Goal: Complete application form

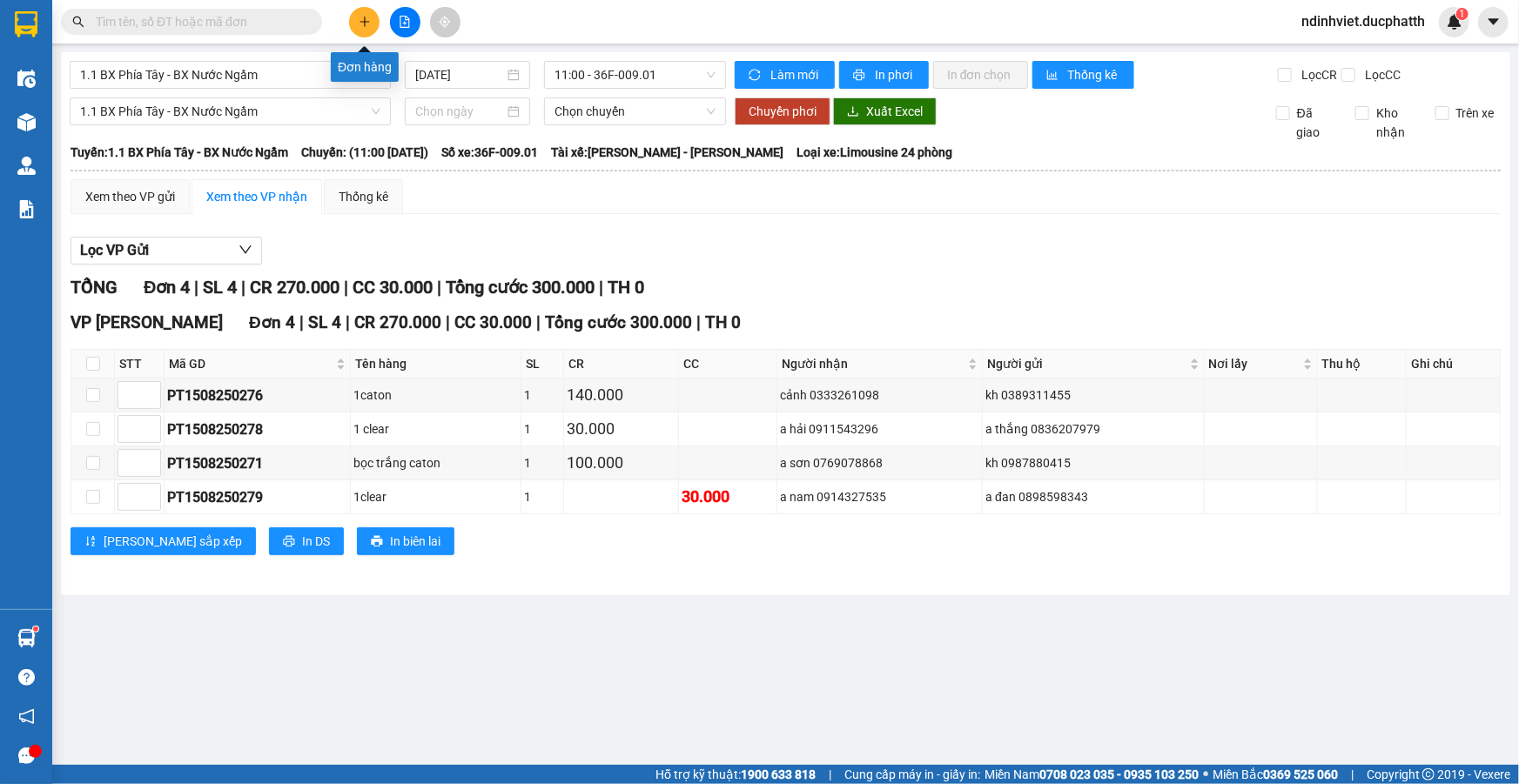
click at [359, 17] on icon "plus" at bounding box center [365, 22] width 13 height 13
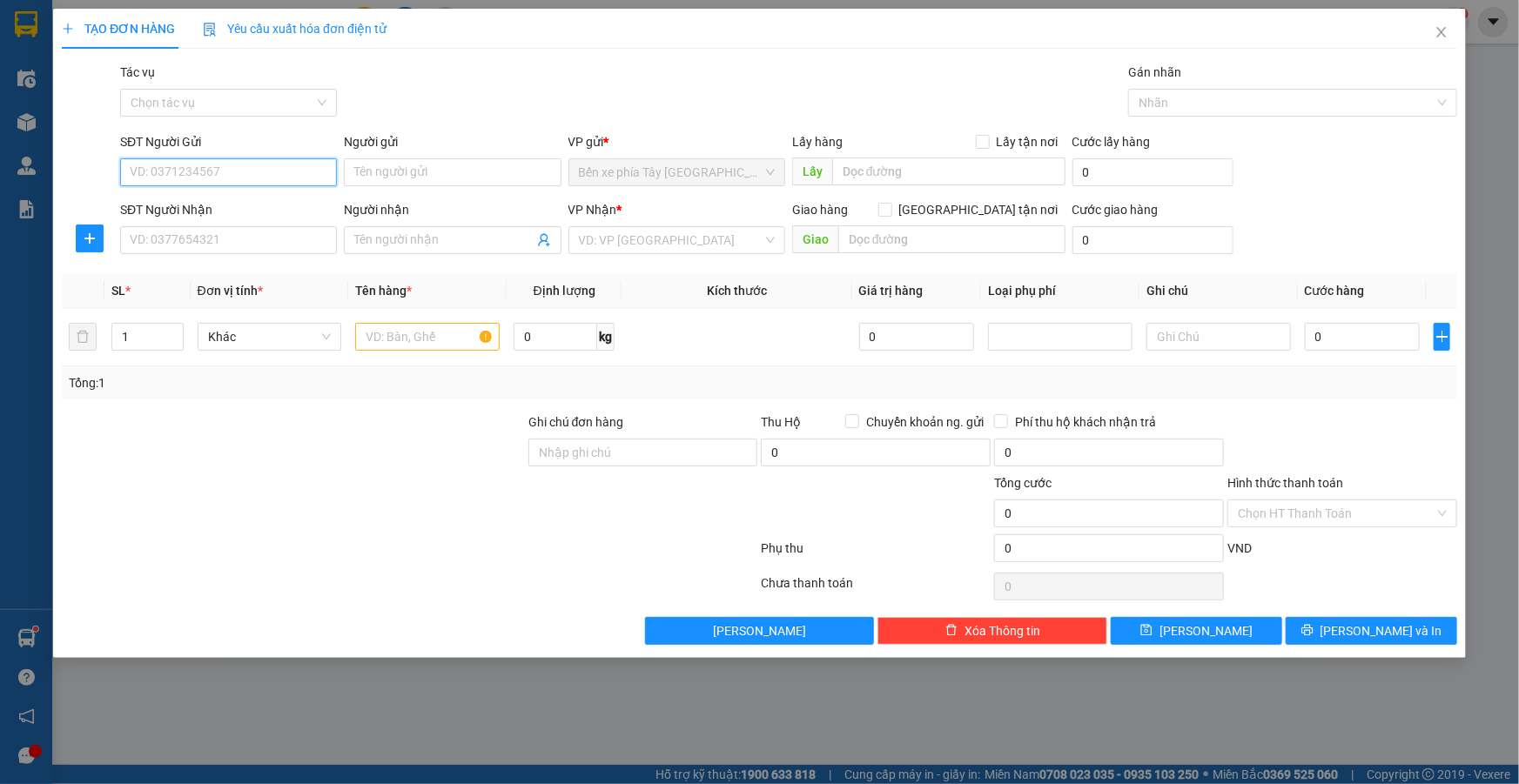
click at [237, 175] on input "SĐT Người Gửi" at bounding box center [228, 172] width 217 height 28
click at [240, 250] on input "SĐT Người Nhận" at bounding box center [228, 240] width 217 height 28
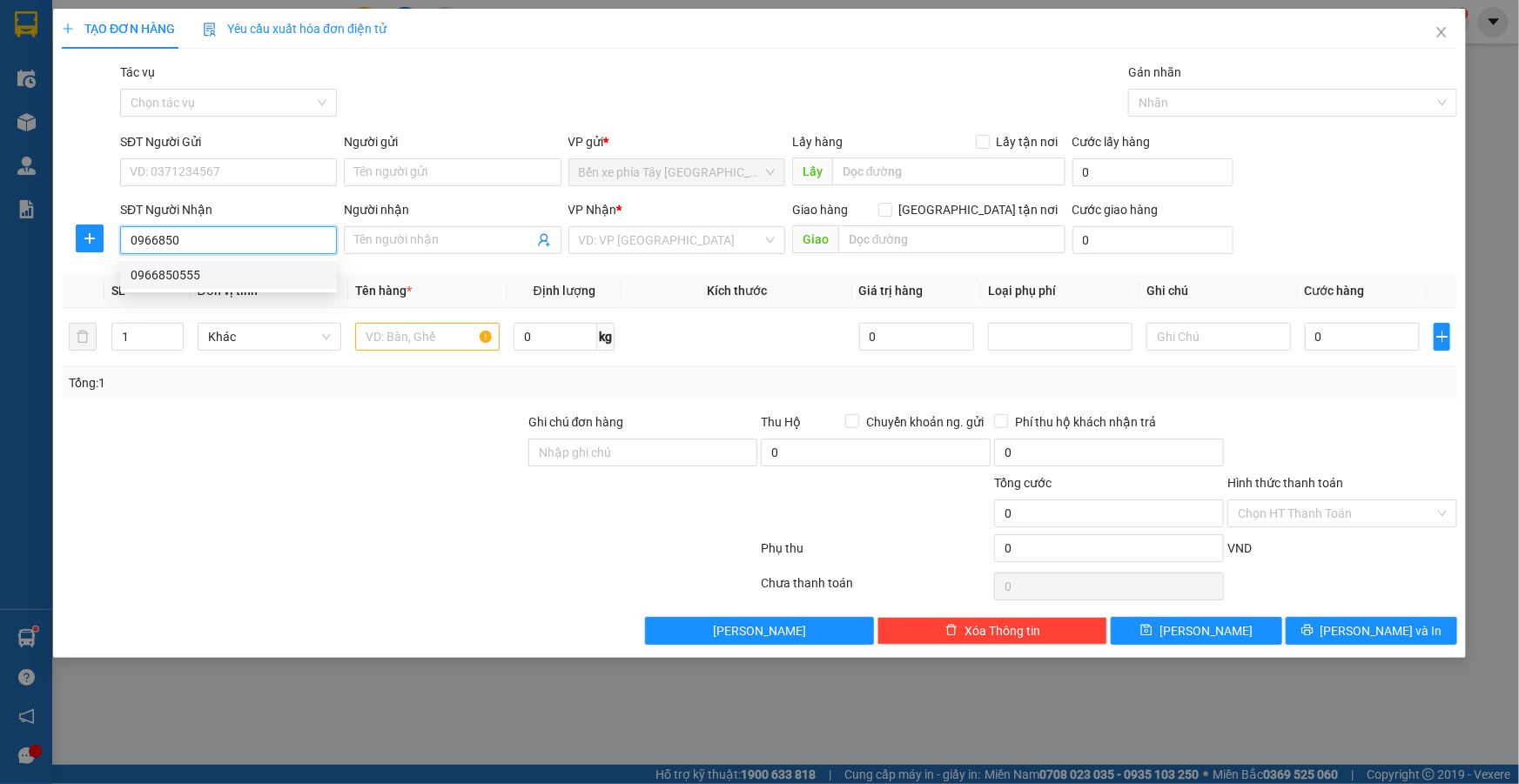
click at [186, 275] on div "0966850555" at bounding box center [228, 275] width 196 height 19
type input "0966850555"
click at [398, 239] on input "Người nhận" at bounding box center [443, 240] width 178 height 19
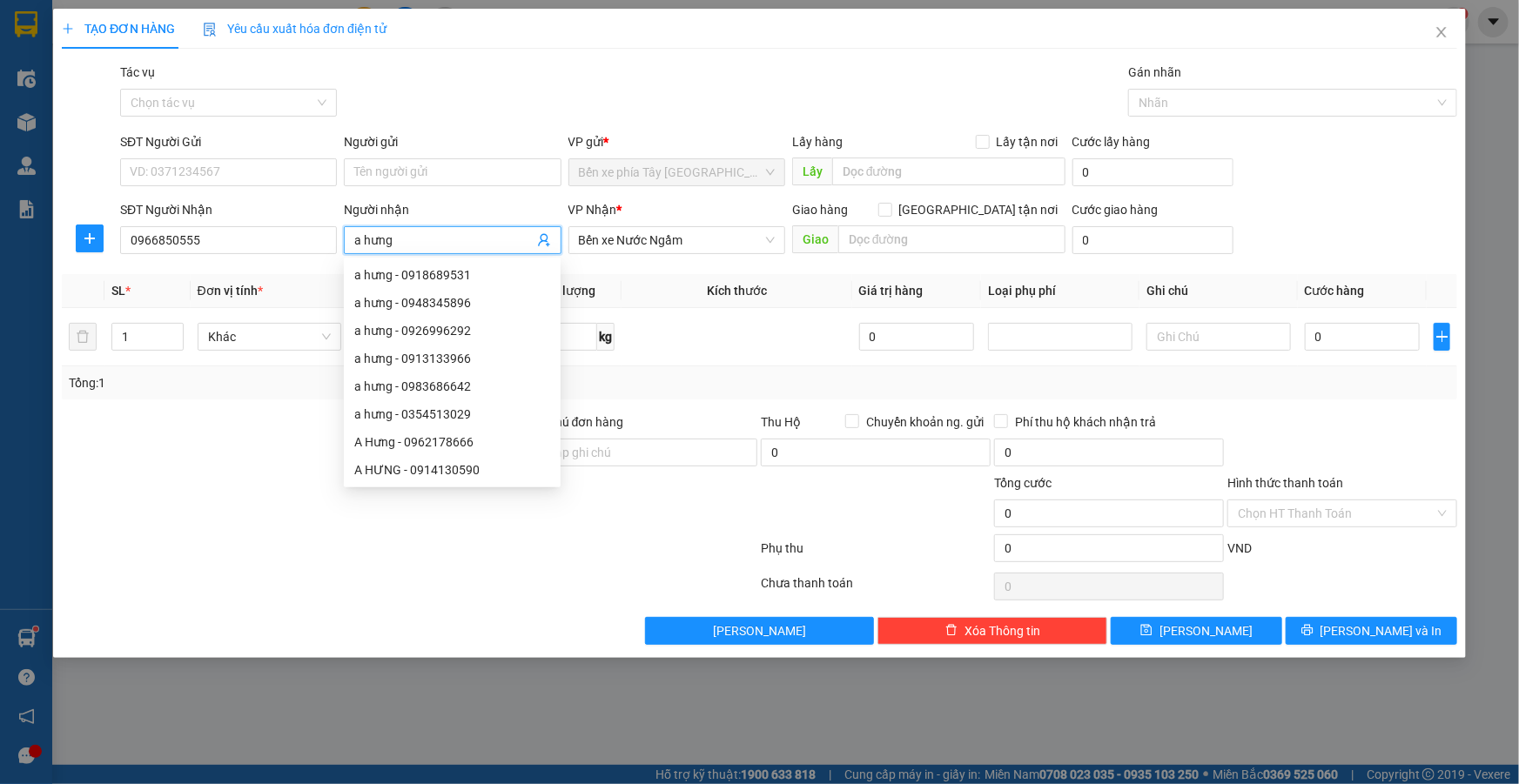
type input "a hưng"
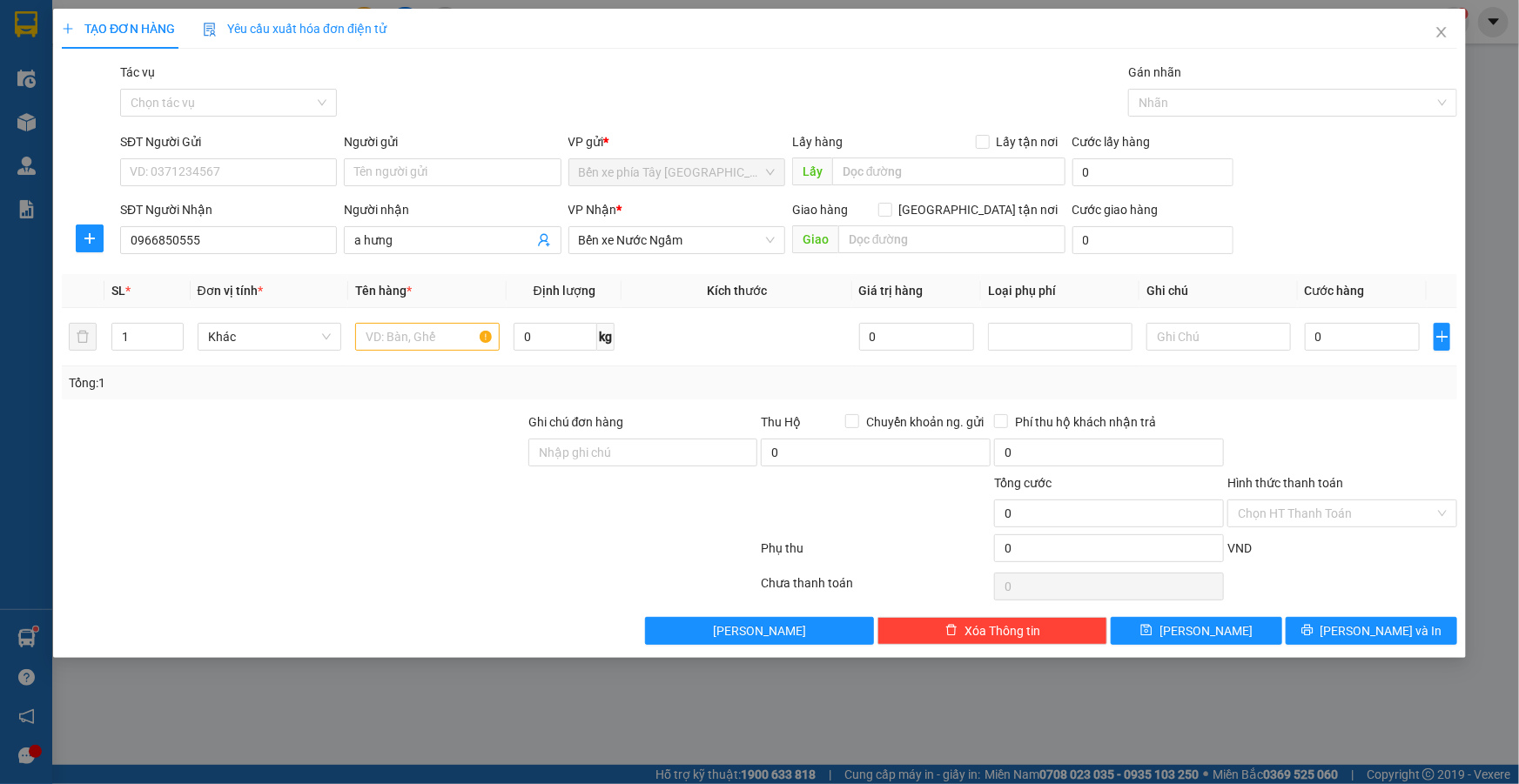
drag, startPoint x: 533, startPoint y: 148, endPoint x: 348, endPoint y: 480, distance: 380.1
click at [348, 480] on div at bounding box center [293, 504] width 466 height 61
click at [277, 172] on input "SĐT Người Gửi" at bounding box center [228, 172] width 217 height 28
click at [237, 388] on div "Tổng: 1" at bounding box center [328, 382] width 518 height 19
click at [209, 171] on input "SĐT Người Gửi" at bounding box center [228, 172] width 217 height 28
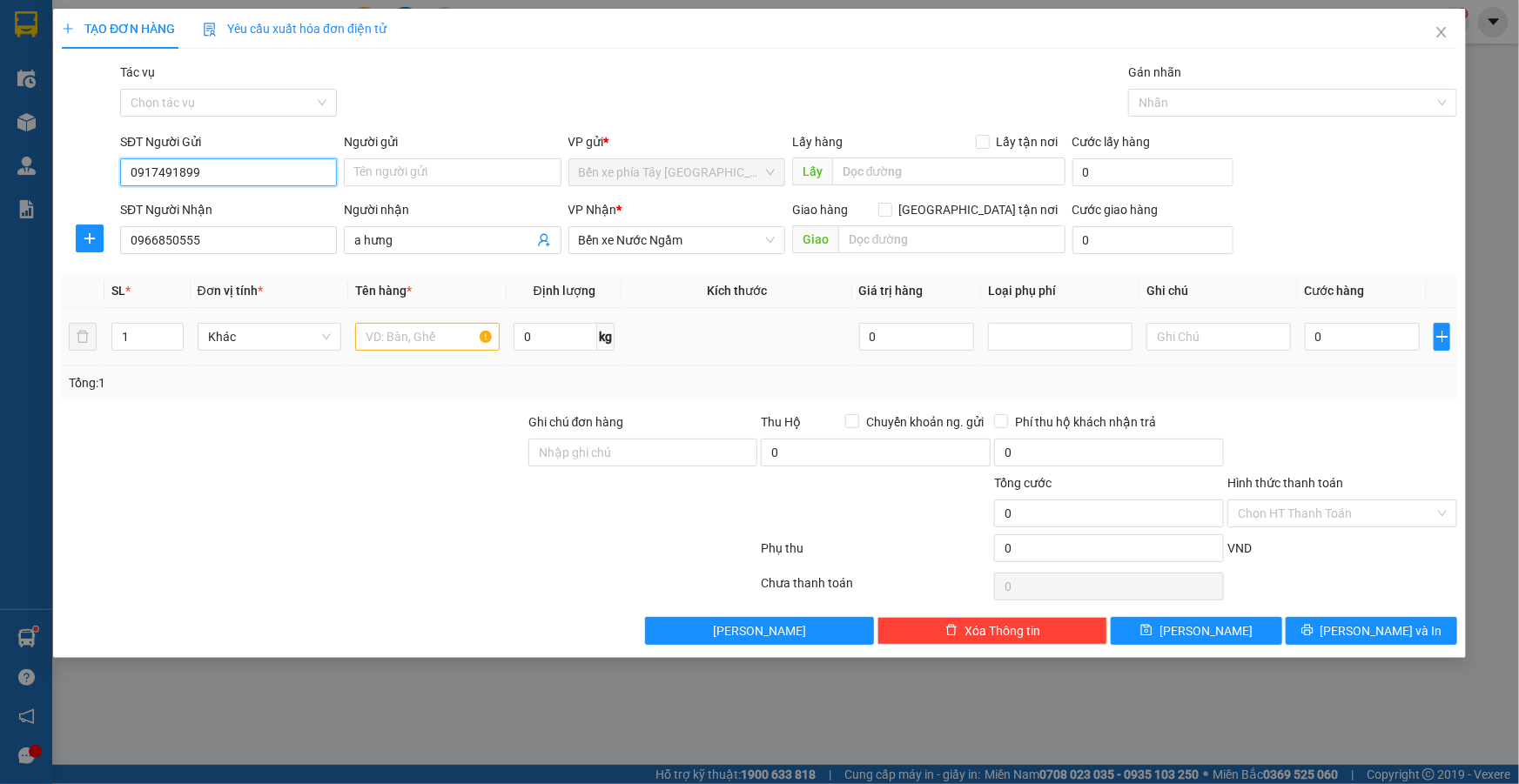
type input "0917491899"
click at [460, 345] on input "text" at bounding box center [427, 337] width 144 height 28
type input "3 thung xốp"
click at [174, 332] on icon "up" at bounding box center [174, 333] width 6 height 6
type input "3"
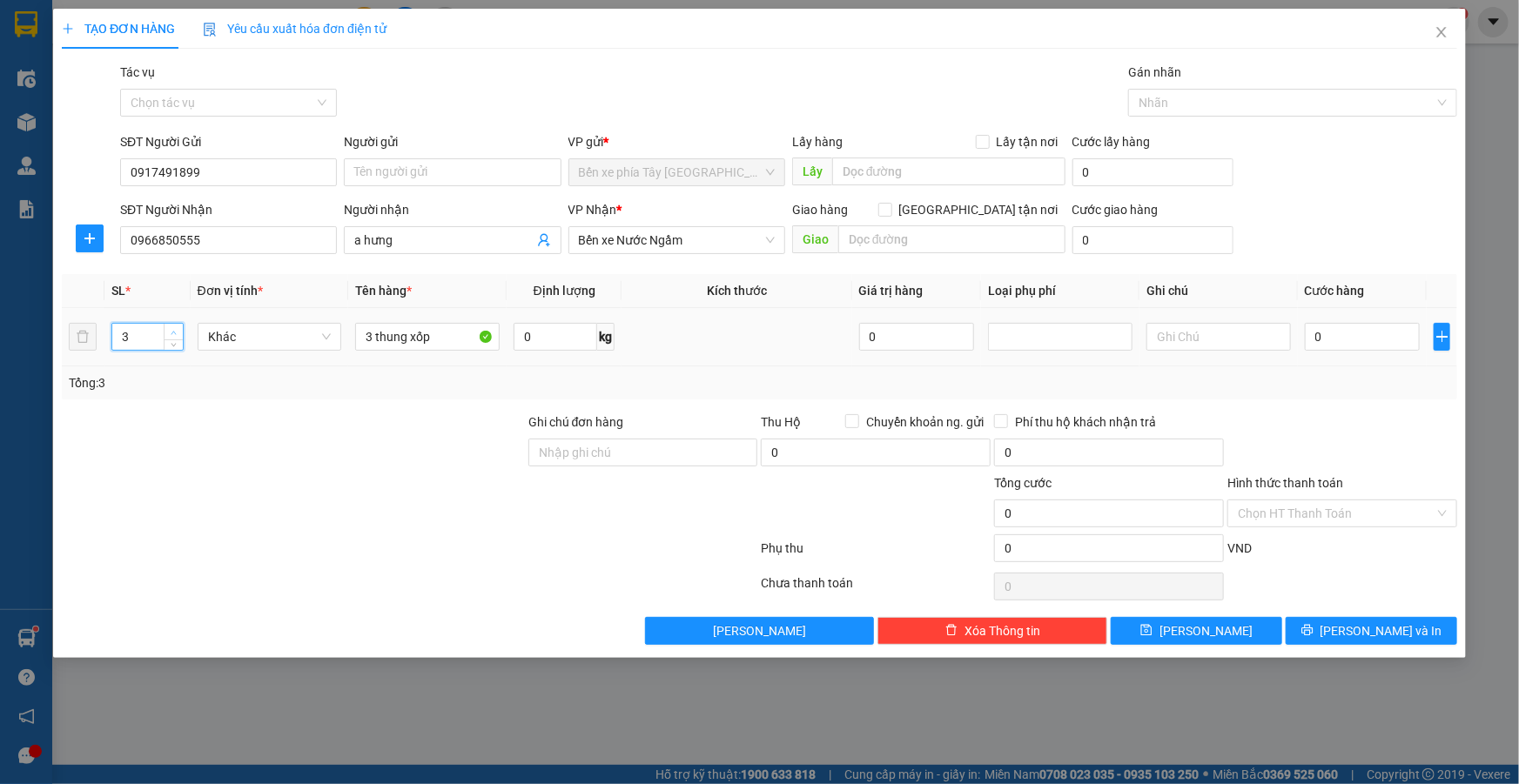
click at [174, 332] on icon "up" at bounding box center [174, 333] width 6 height 6
click at [1306, 505] on input "Hình thức thanh toán" at bounding box center [1336, 513] width 197 height 26
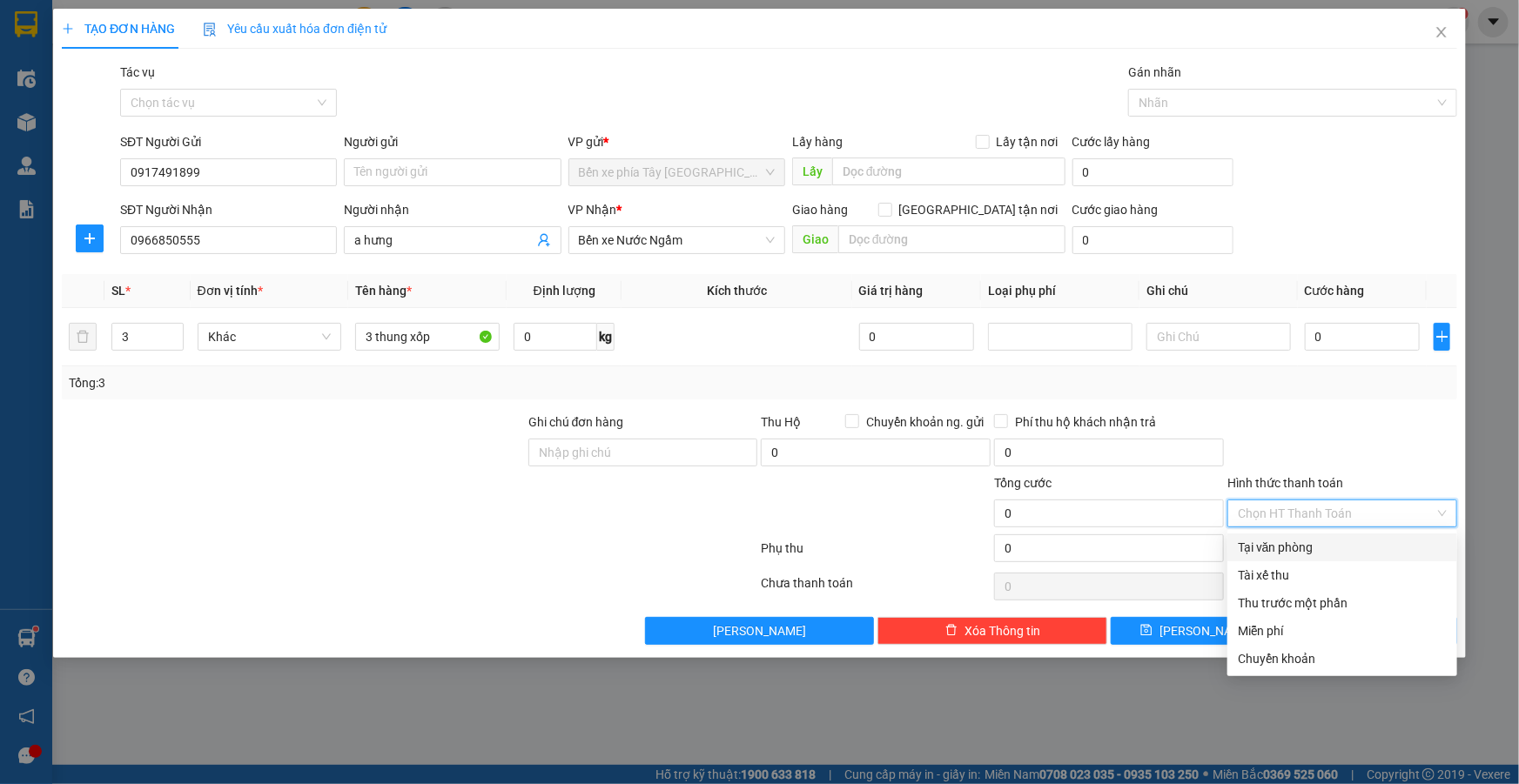
click at [1300, 551] on div "Tại văn phòng" at bounding box center [1342, 547] width 209 height 19
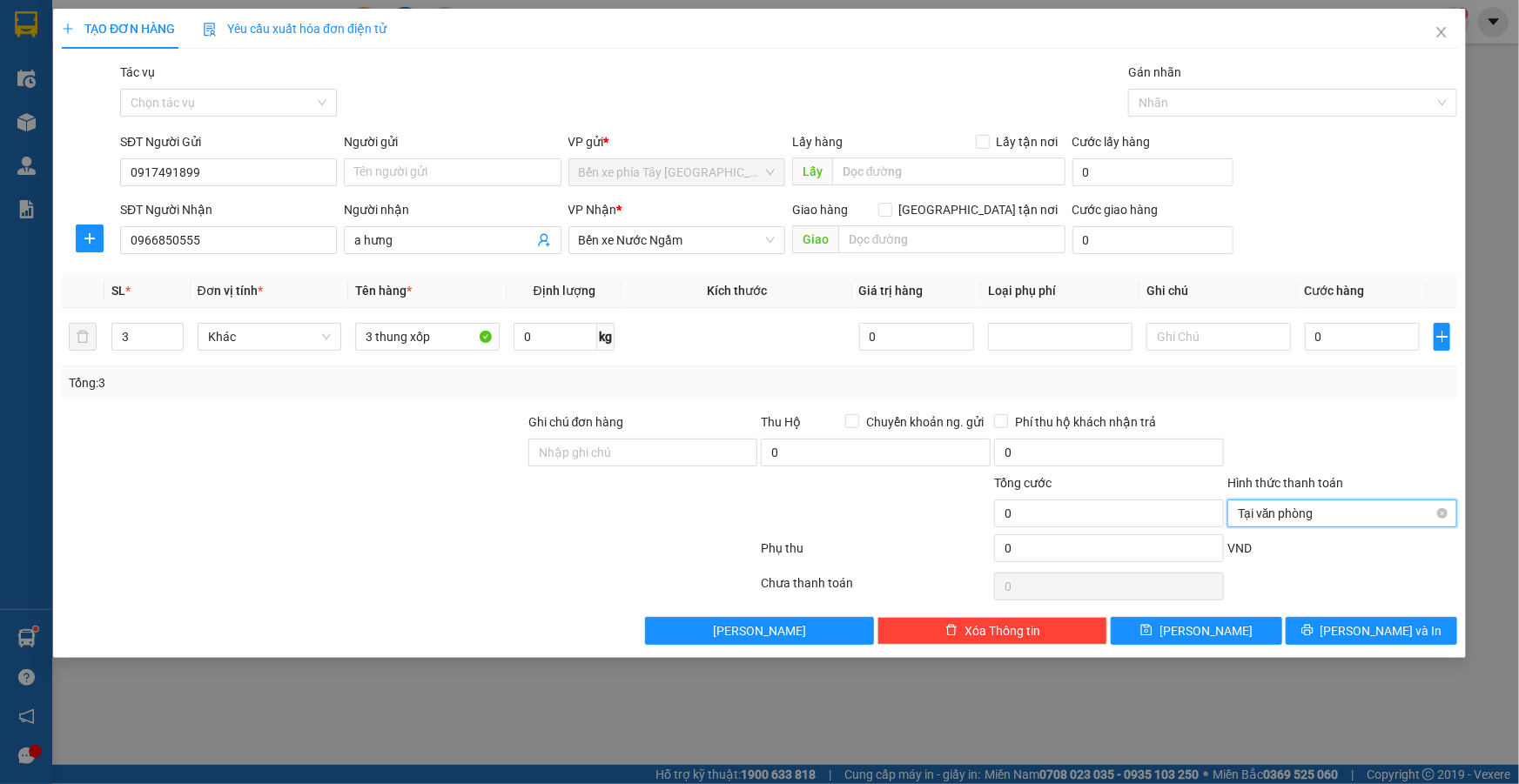
click at [1363, 502] on span "Tại văn phòng" at bounding box center [1342, 513] width 209 height 26
click at [1339, 332] on input "0" at bounding box center [1362, 337] width 115 height 28
type input "5"
type input "54"
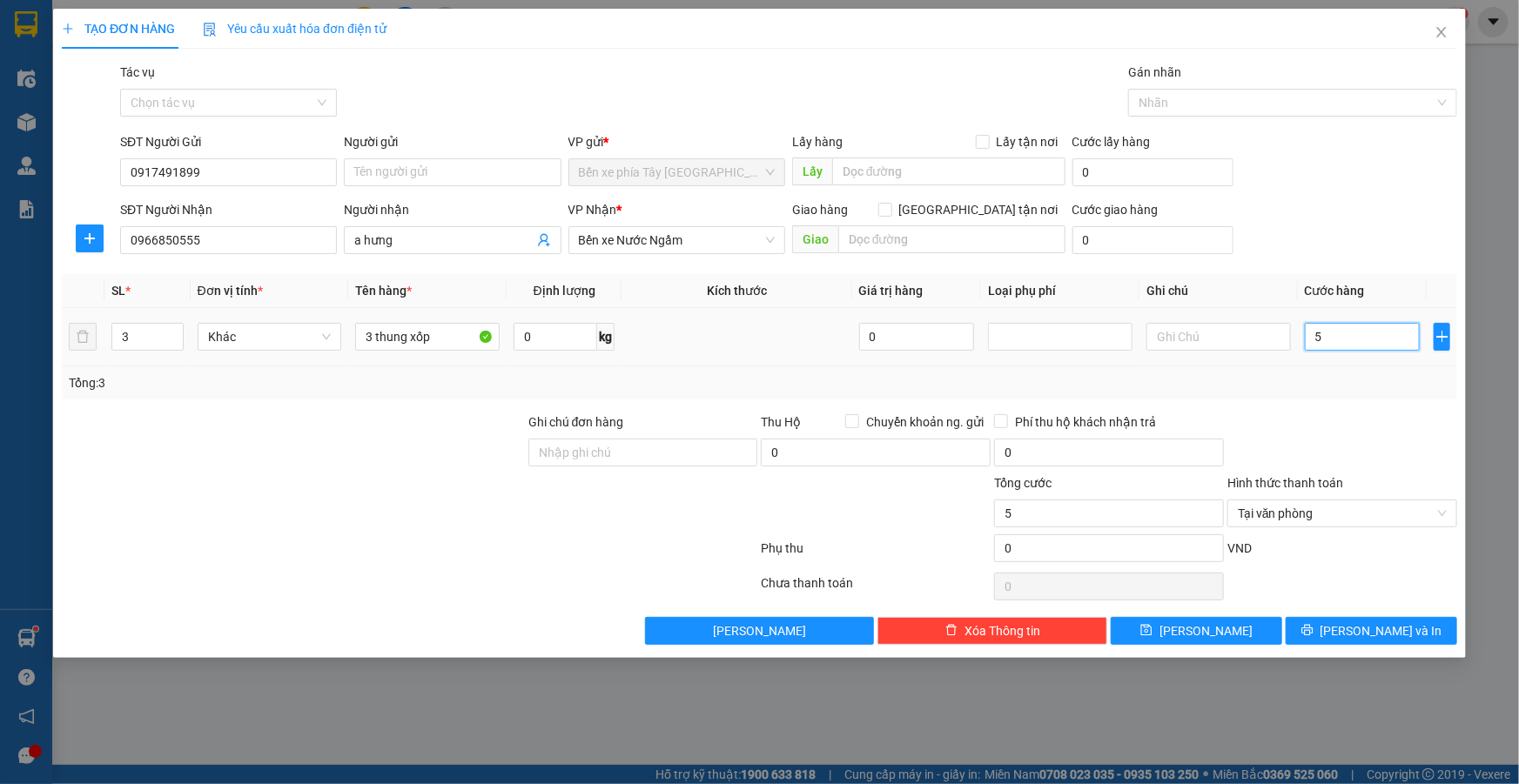
type input "54"
type input "5"
type input "0"
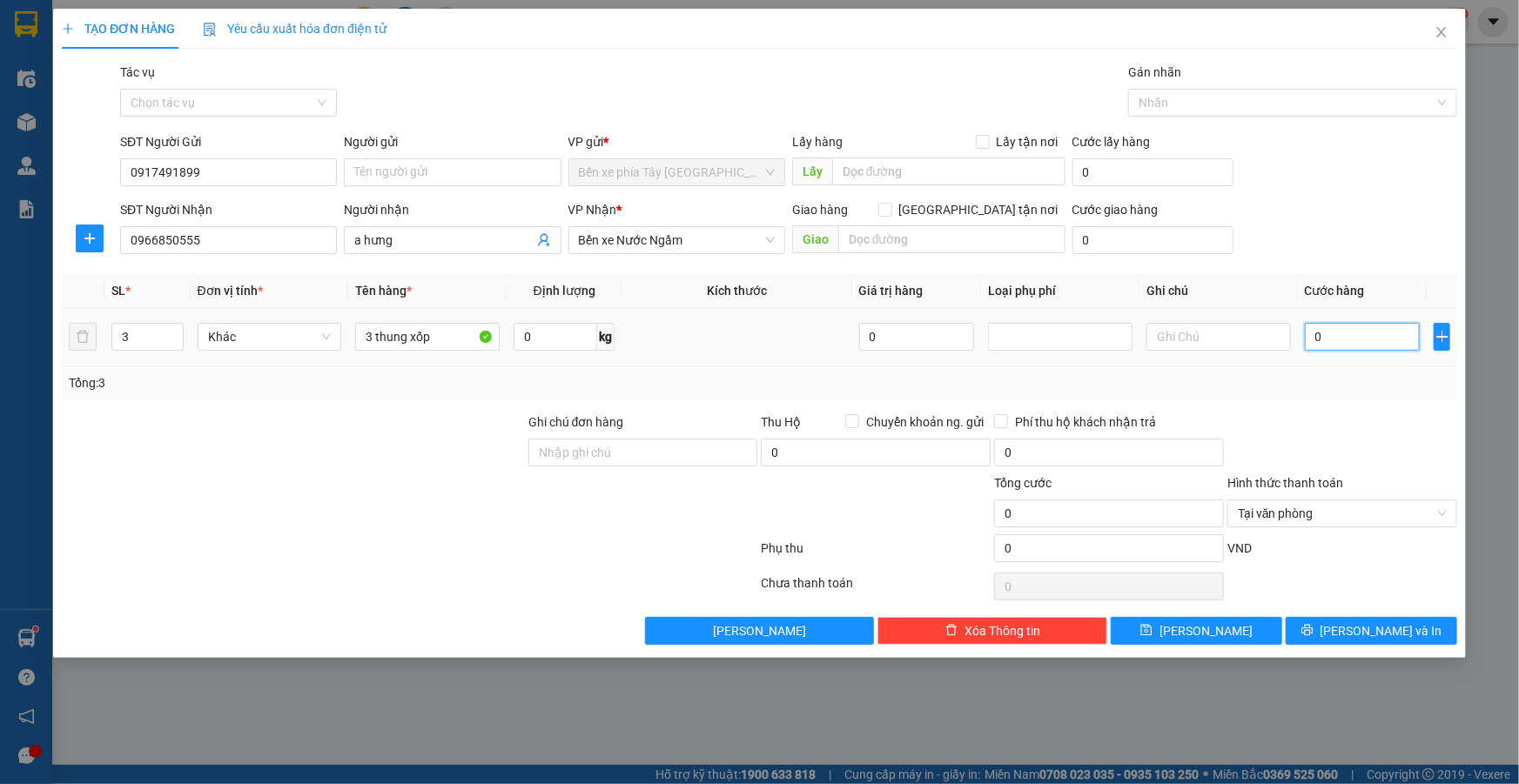
type input "04"
type input "4"
type input "040"
type input "40"
type input "0.400"
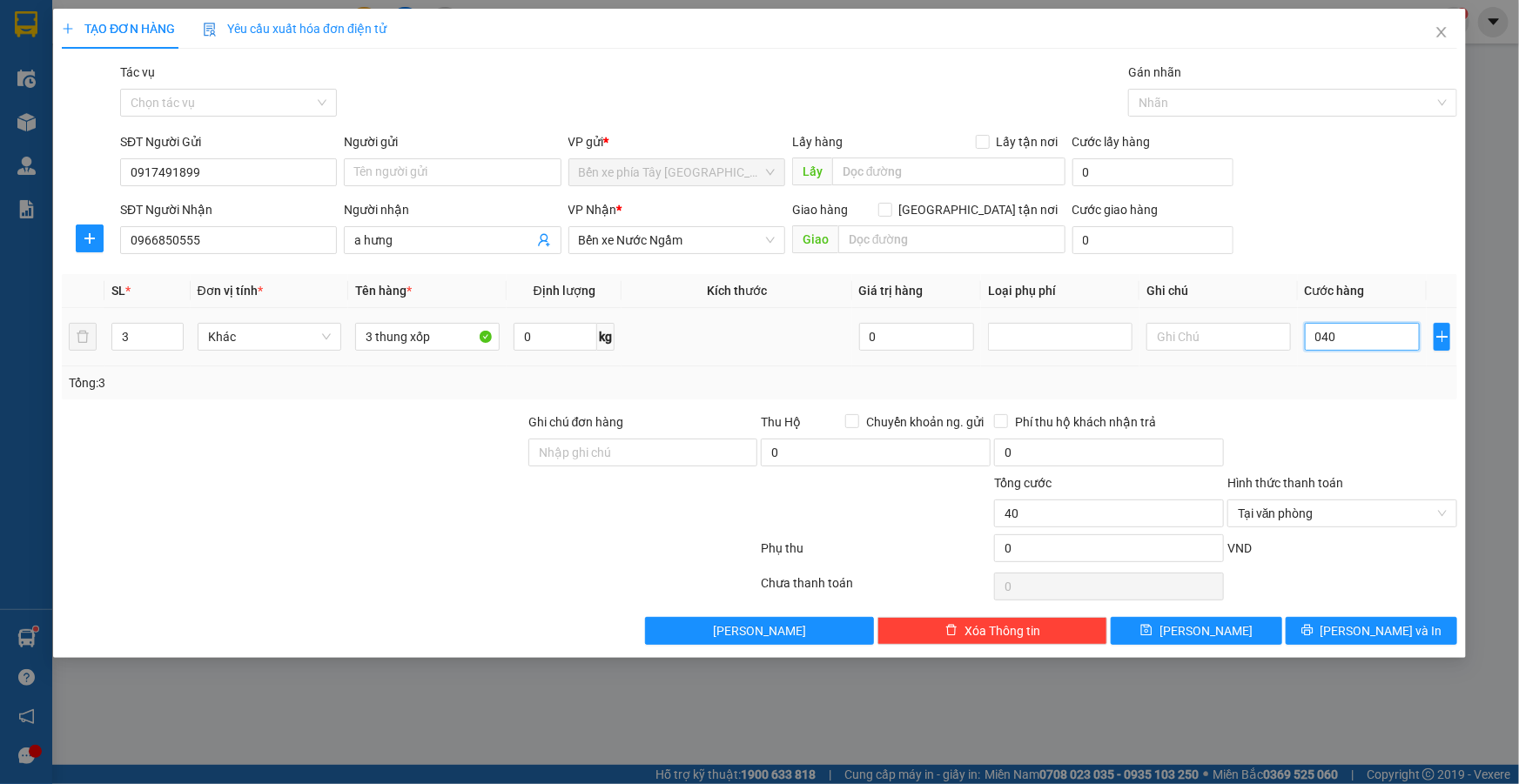
type input "400"
type input "04.000"
type input "4.000"
type input "0.400"
type input "400"
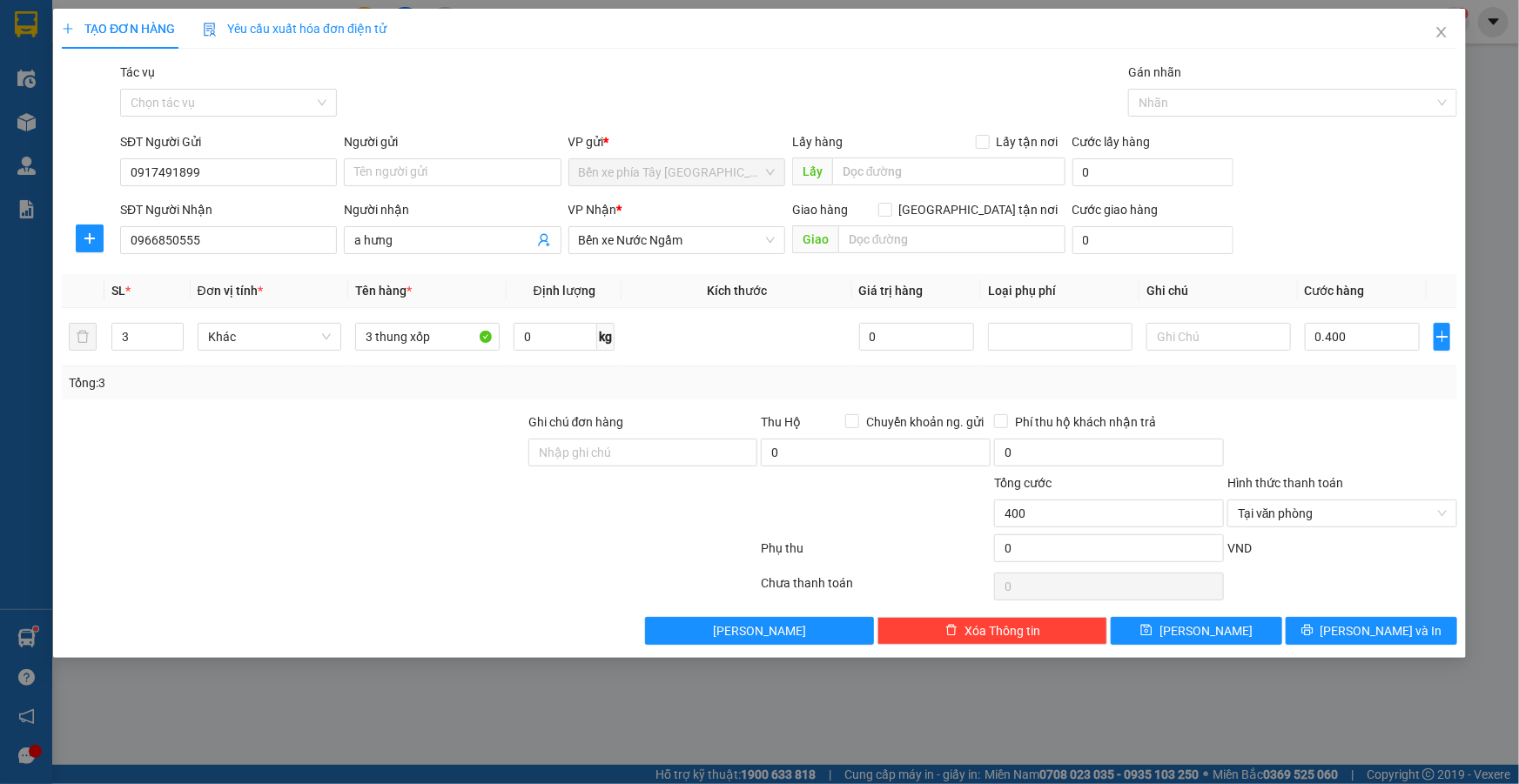
type input "400.000"
click at [1370, 400] on div "Transit Pickup Surcharge Ids Transit Deliver Surcharge Ids Transit Deliver Surc…" at bounding box center [759, 354] width 1395 height 583
click at [1361, 328] on input "400.000" at bounding box center [1362, 337] width 115 height 28
click at [1364, 339] on input "400.000" at bounding box center [1362, 337] width 115 height 28
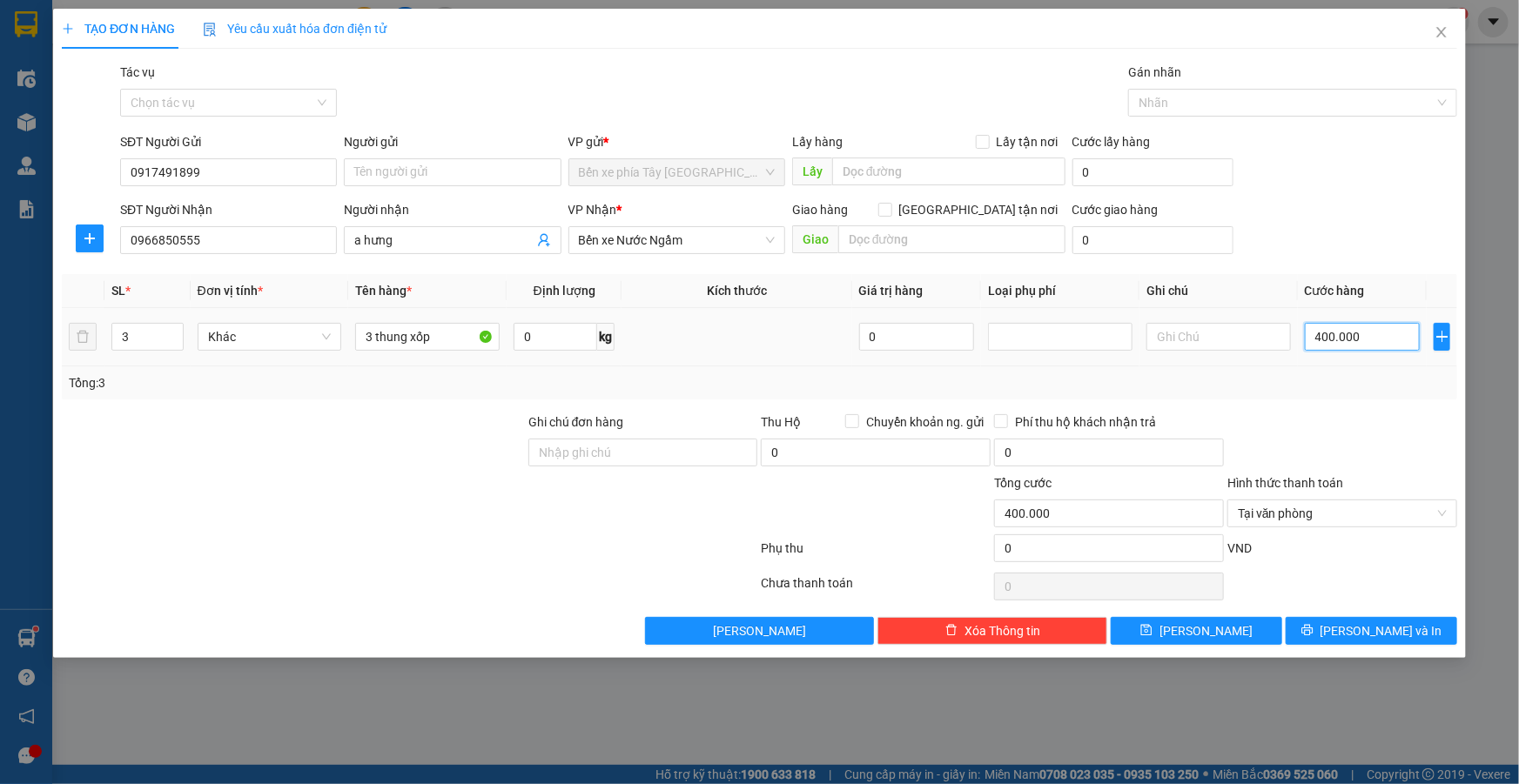
click at [1364, 339] on input "400.000" at bounding box center [1362, 337] width 115 height 28
click at [1384, 336] on input "400.000" at bounding box center [1362, 337] width 115 height 28
type input "40.000"
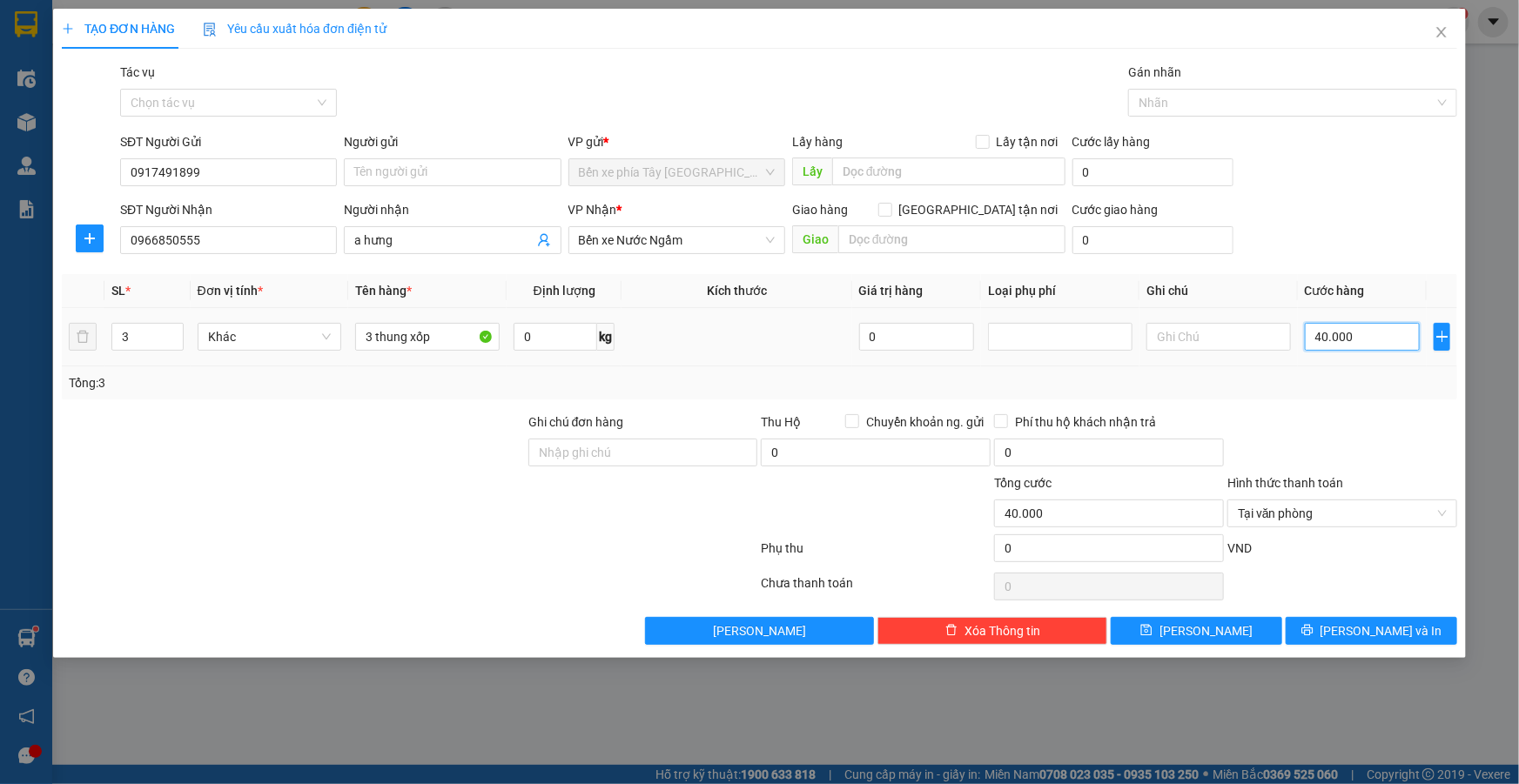
type input "4.000"
type input "400"
type input "40"
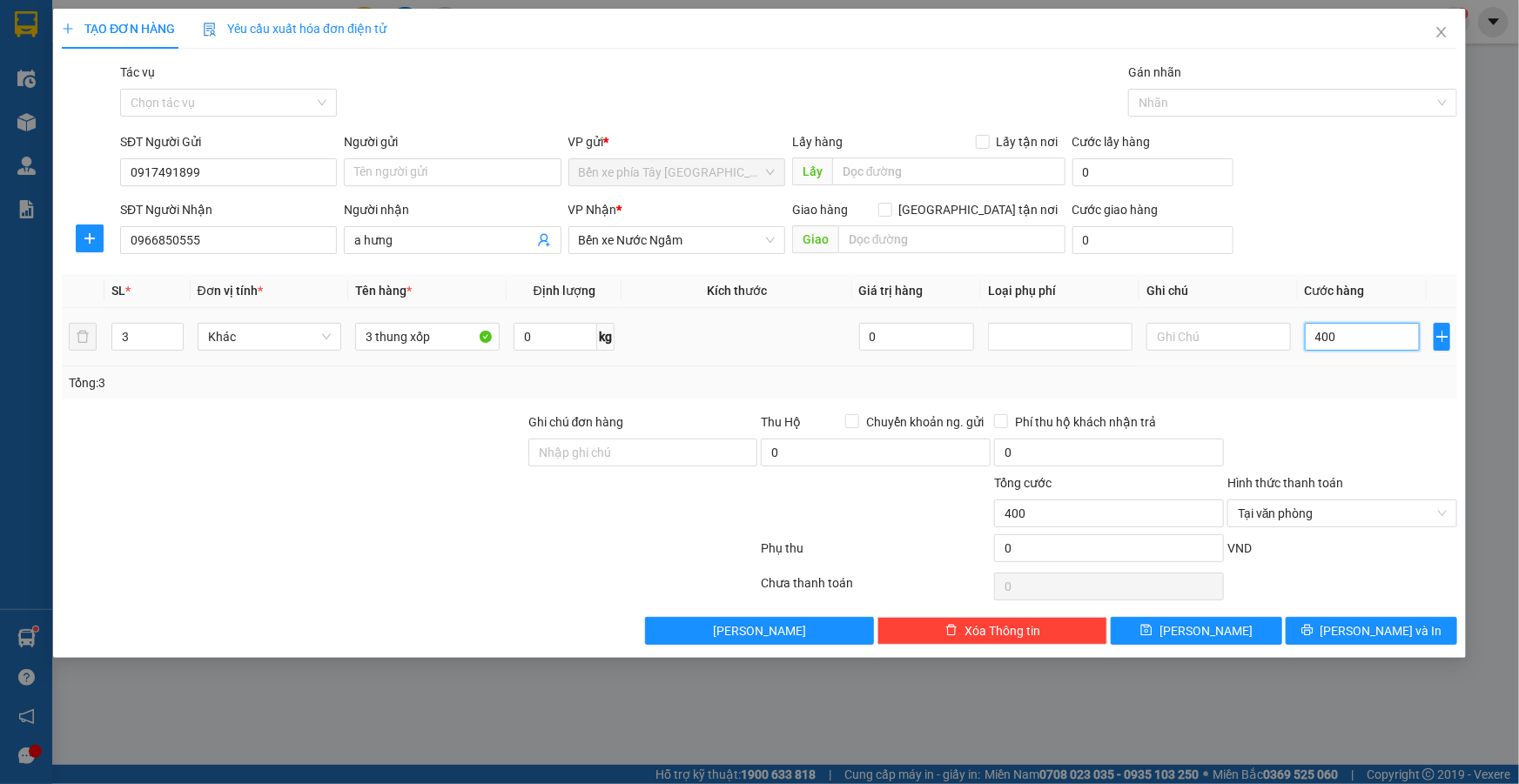
type input "40"
type input "4"
type input "0"
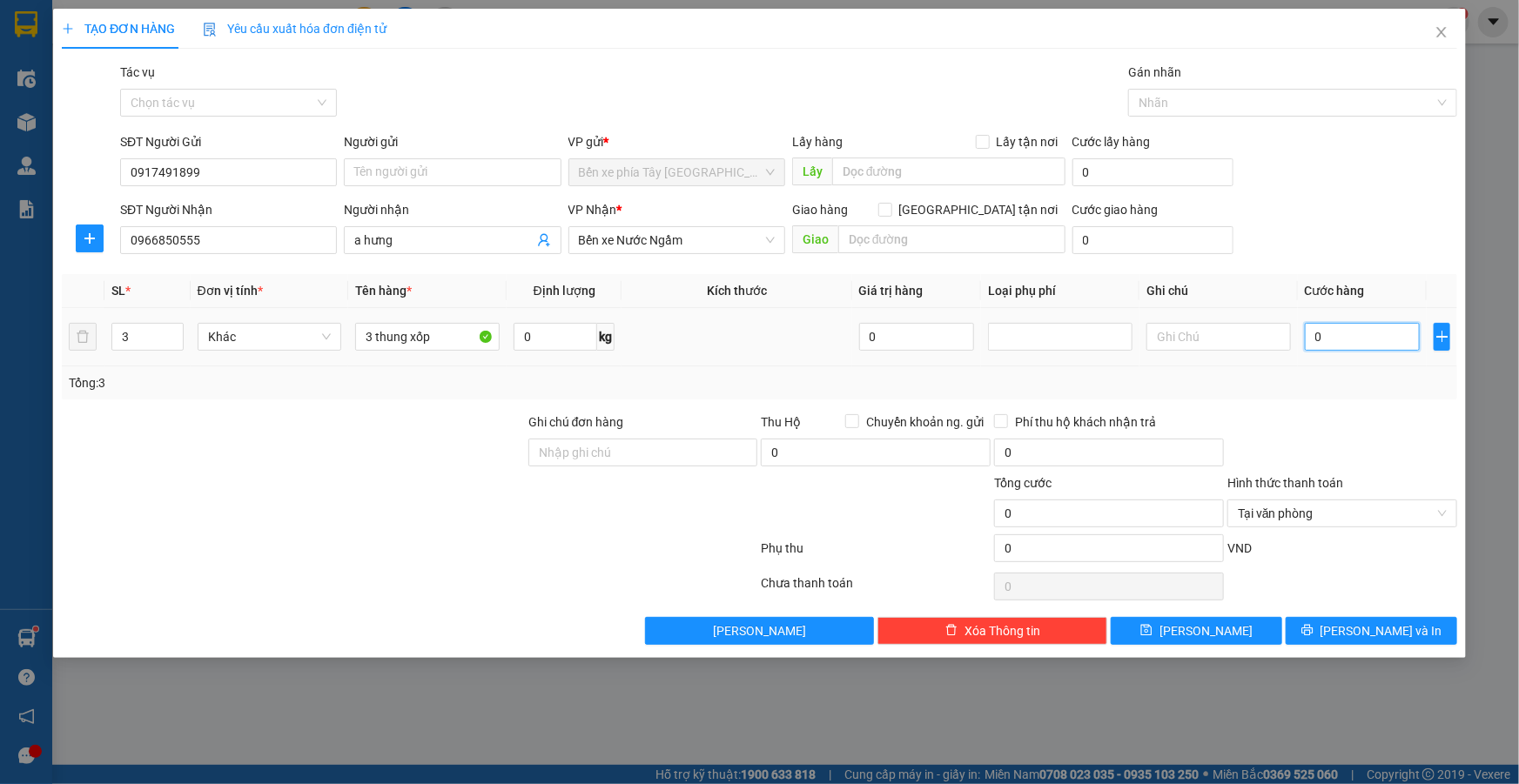
type input "01"
type input "1"
type input "012"
type input "12"
type input "0.120"
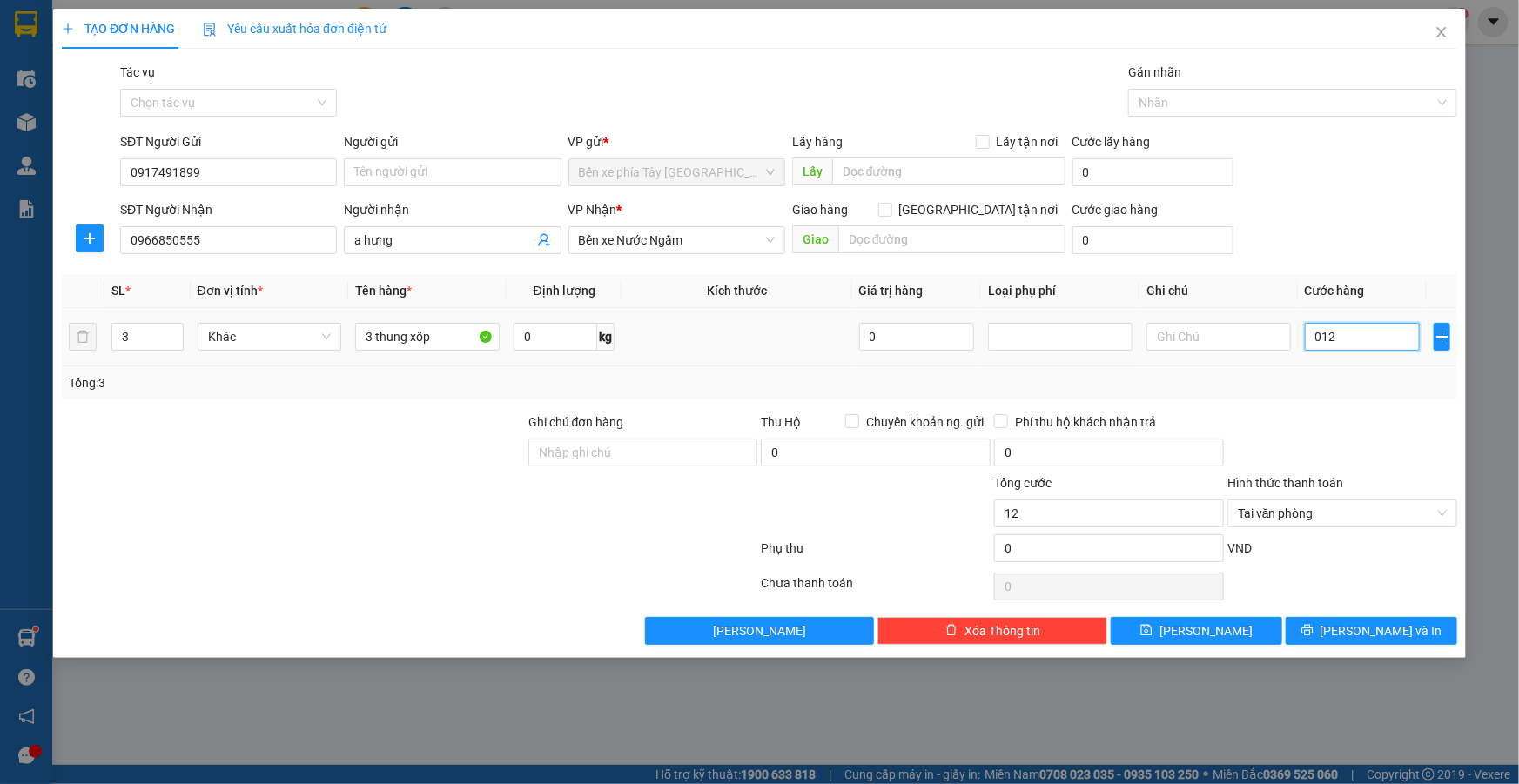
type input "120"
type input "01.200"
type input "1.200"
type input "012.000"
type input "12.000"
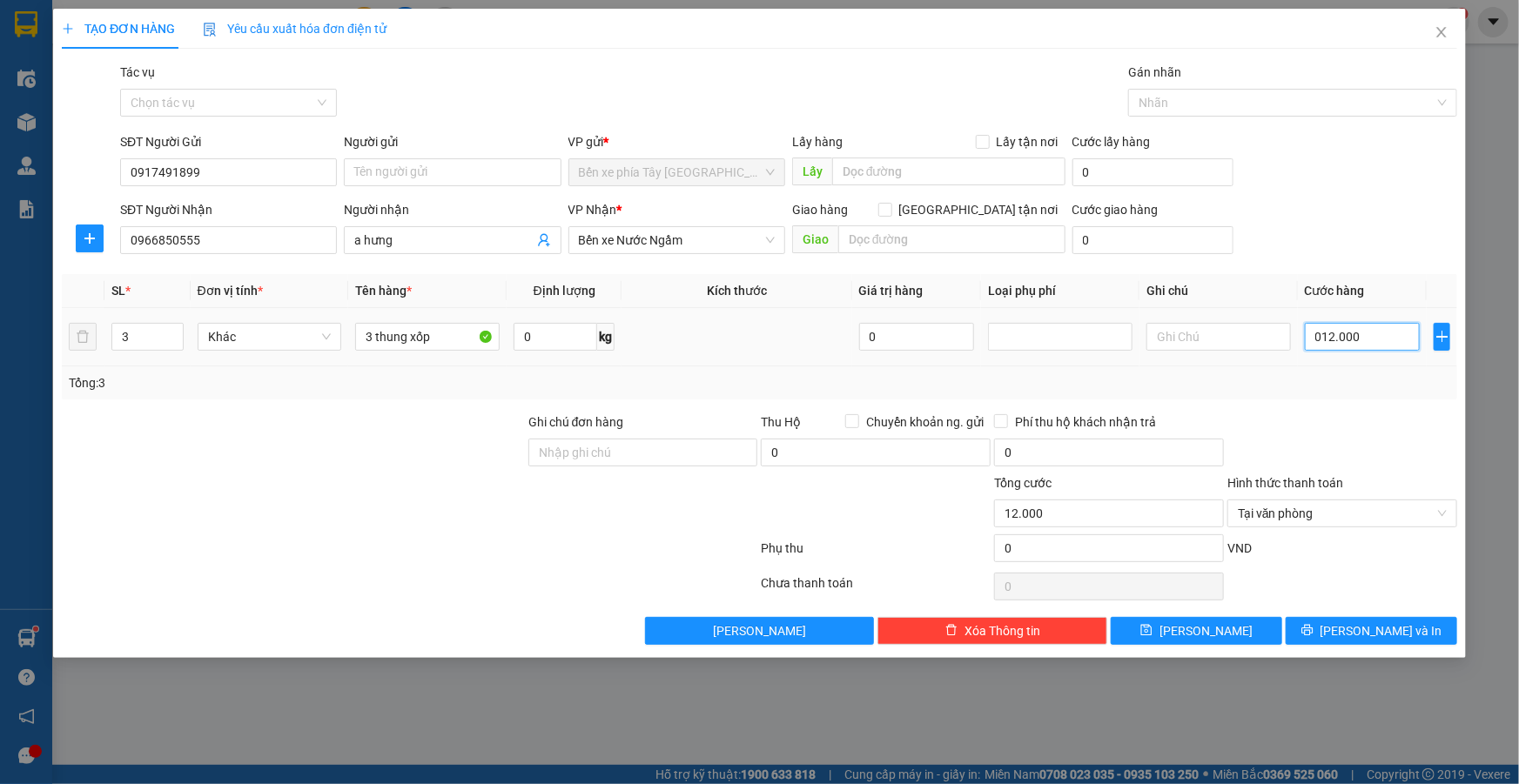
type input "01.200"
type input "1.200"
type input "0.120"
type input "120"
type input "120.000"
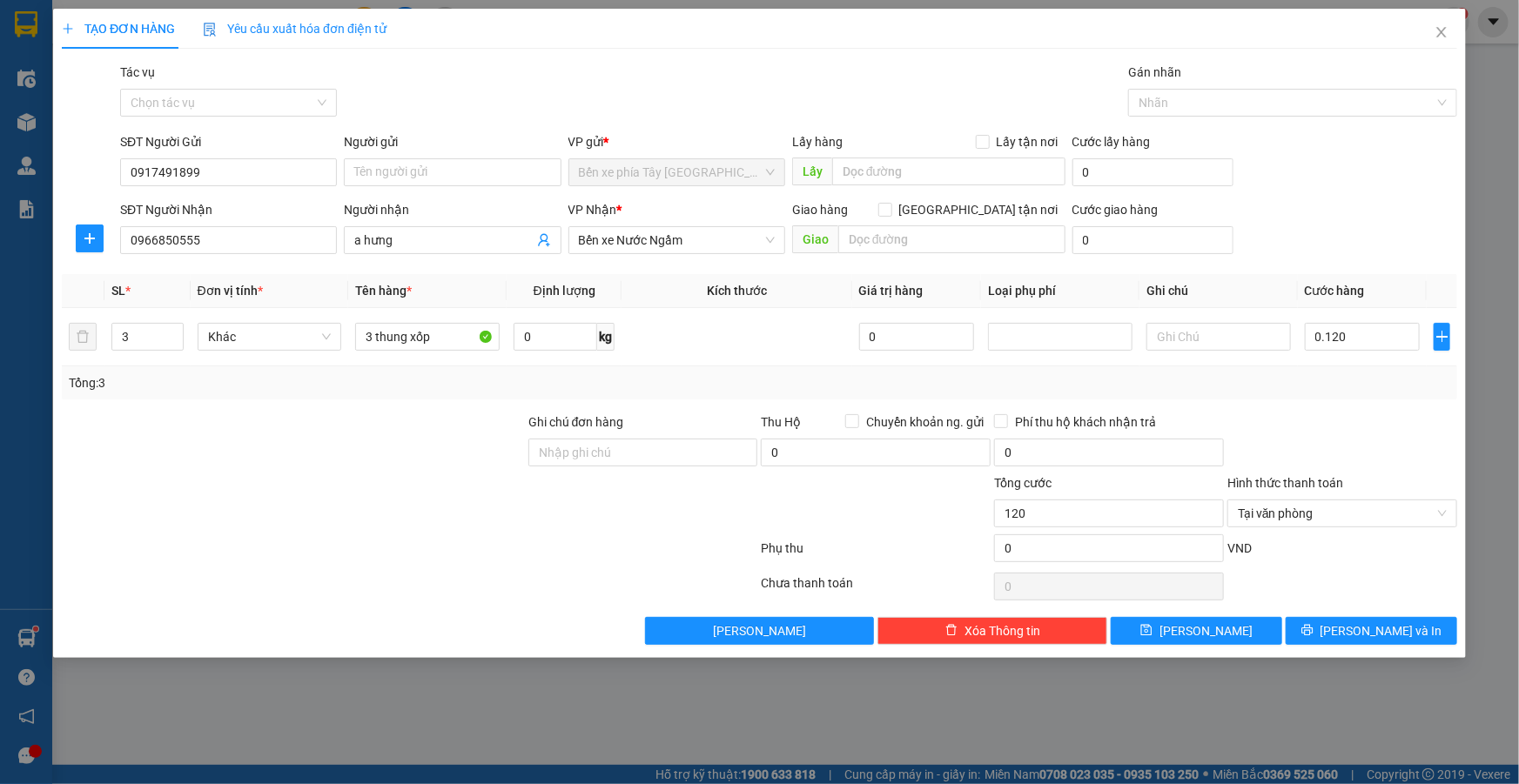
type input "120.000"
click at [1288, 400] on div "Transit Pickup Surcharge Ids Transit Deliver Surcharge Ids Transit Deliver Surc…" at bounding box center [759, 354] width 1395 height 583
click at [1402, 501] on span "Tại văn phòng" at bounding box center [1342, 513] width 209 height 26
click at [1349, 435] on div at bounding box center [1342, 443] width 234 height 61
click at [1437, 33] on icon "close" at bounding box center [1442, 32] width 14 height 14
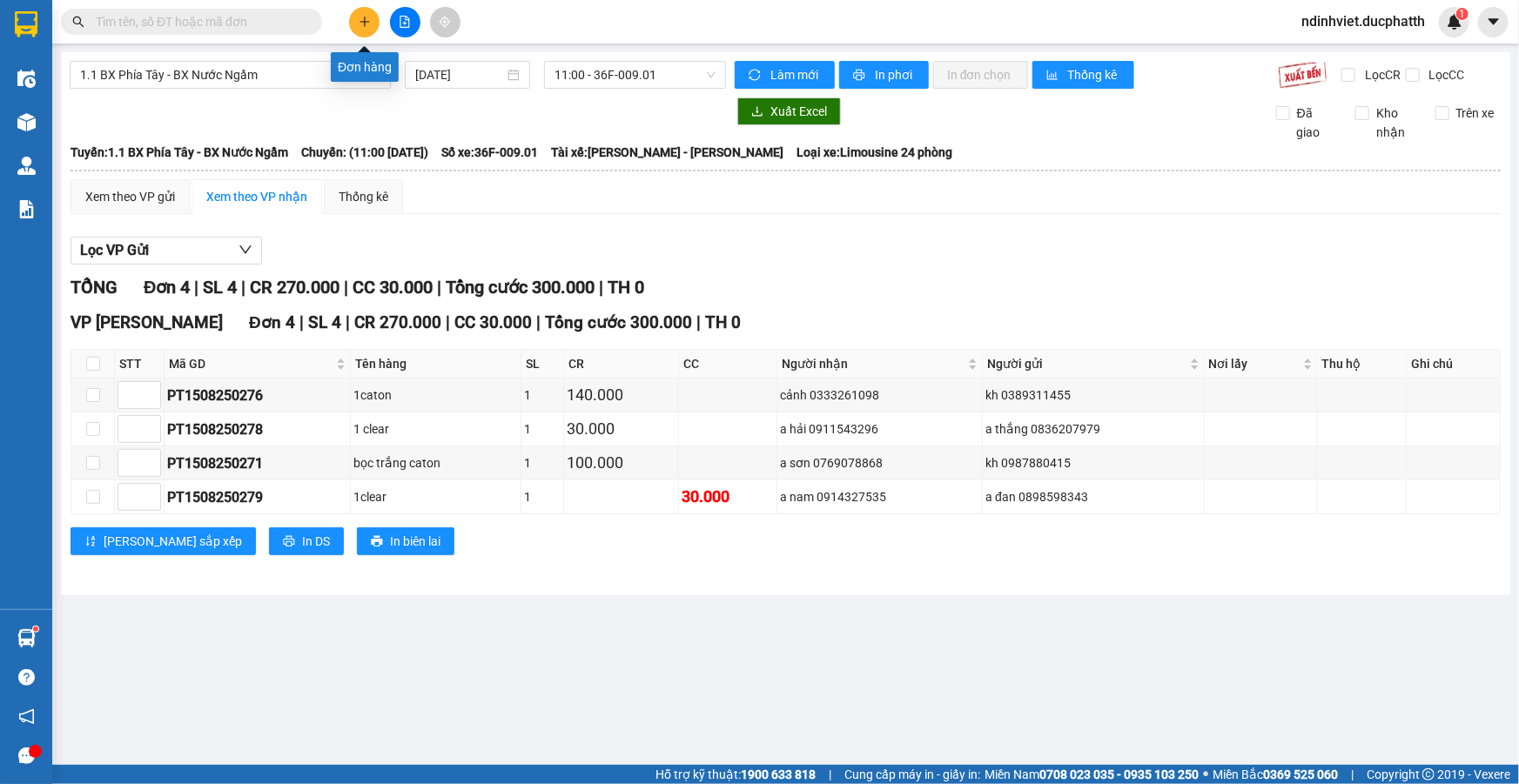
click at [362, 25] on icon "plus" at bounding box center [365, 22] width 13 height 13
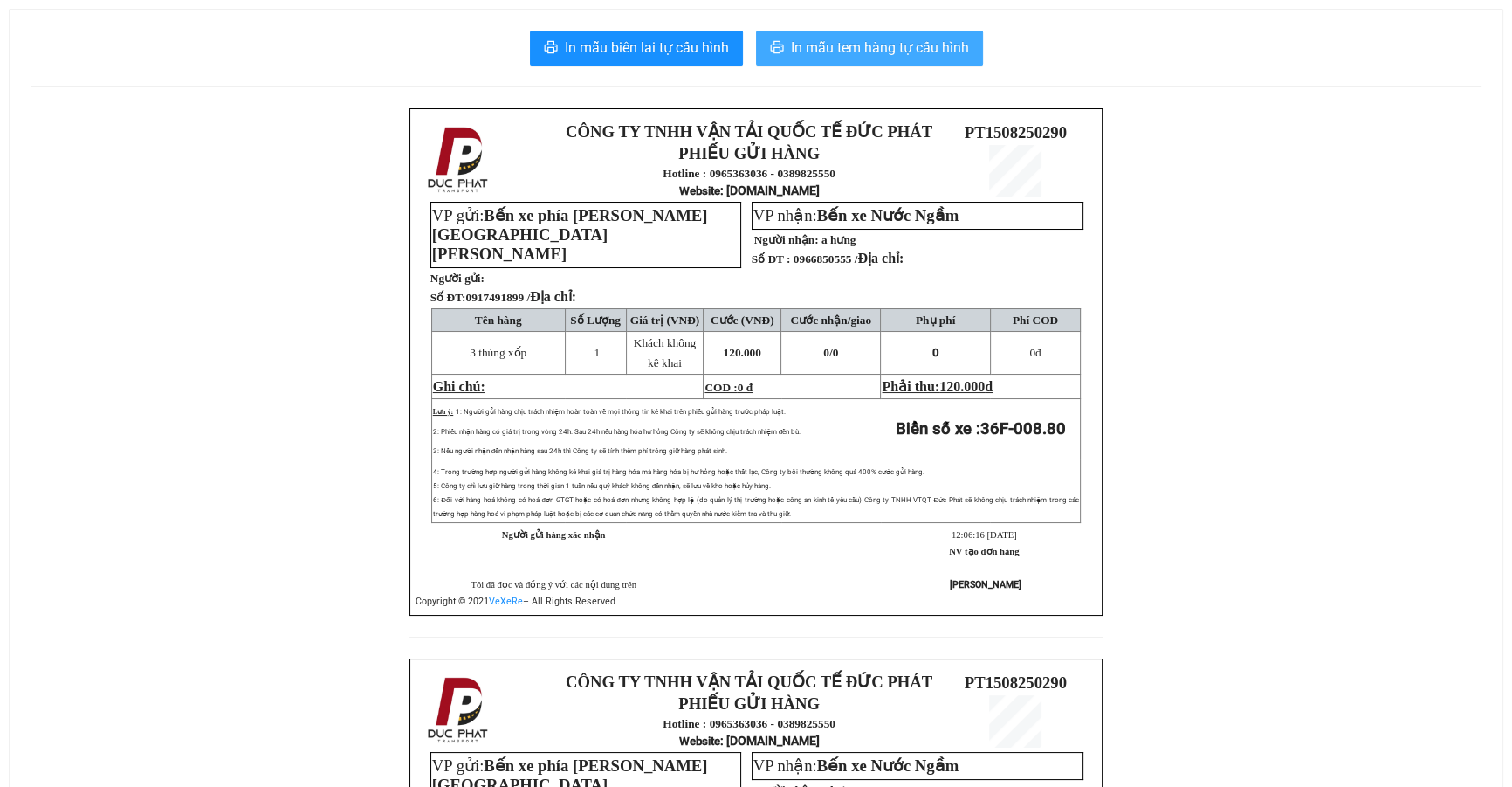
click at [919, 60] on button "In mẫu tem hàng tự cấu hình" at bounding box center [869, 48] width 227 height 35
